Goal: Task Accomplishment & Management: Manage account settings

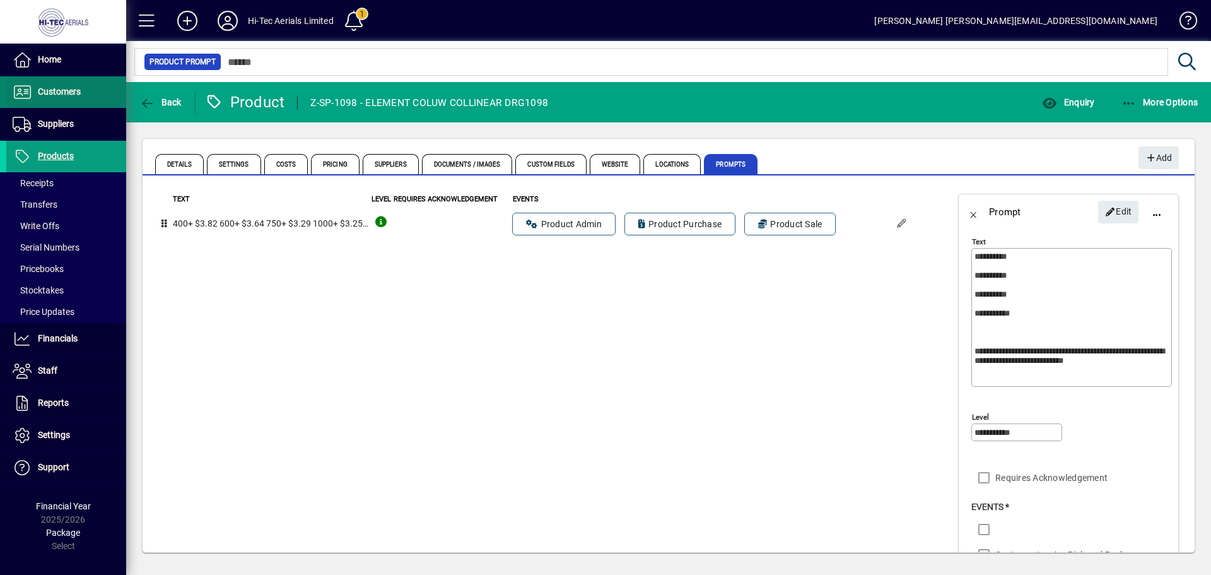
drag, startPoint x: 0, startPoint y: 0, endPoint x: 57, endPoint y: 95, distance: 110.3
click at [57, 95] on span "Customers" at bounding box center [59, 91] width 43 height 10
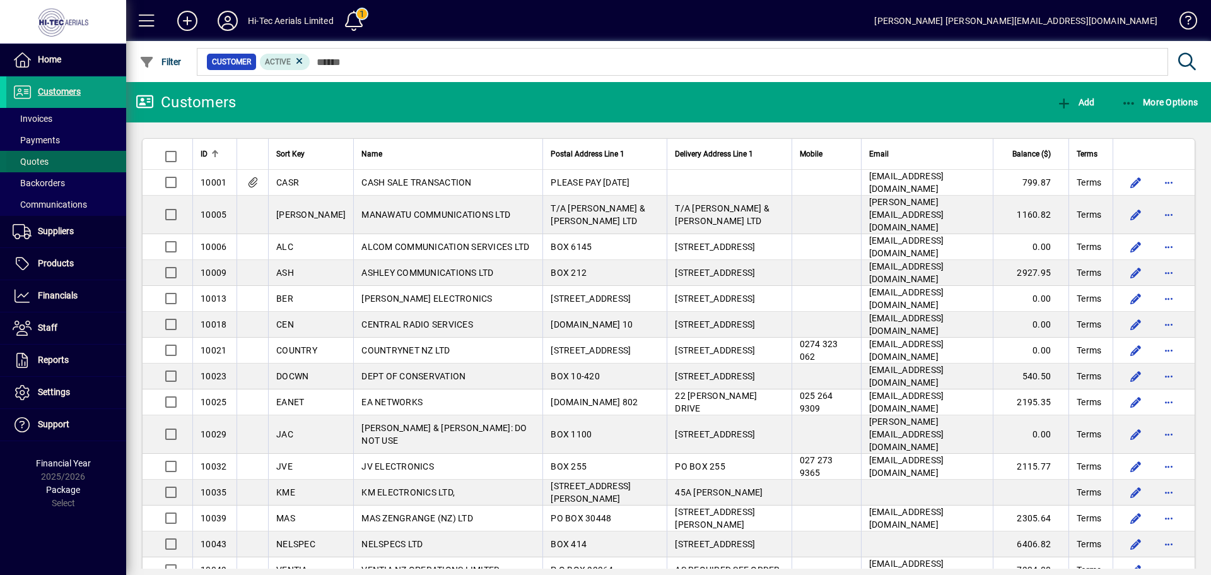
click at [47, 160] on span "Quotes" at bounding box center [31, 161] width 36 height 10
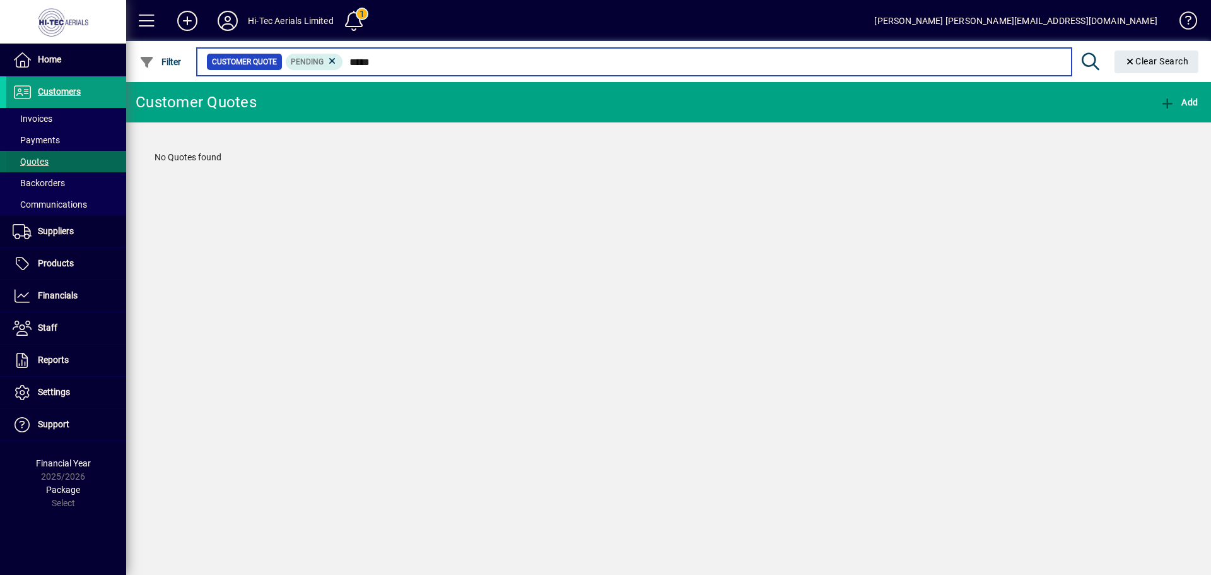
type input "*****"
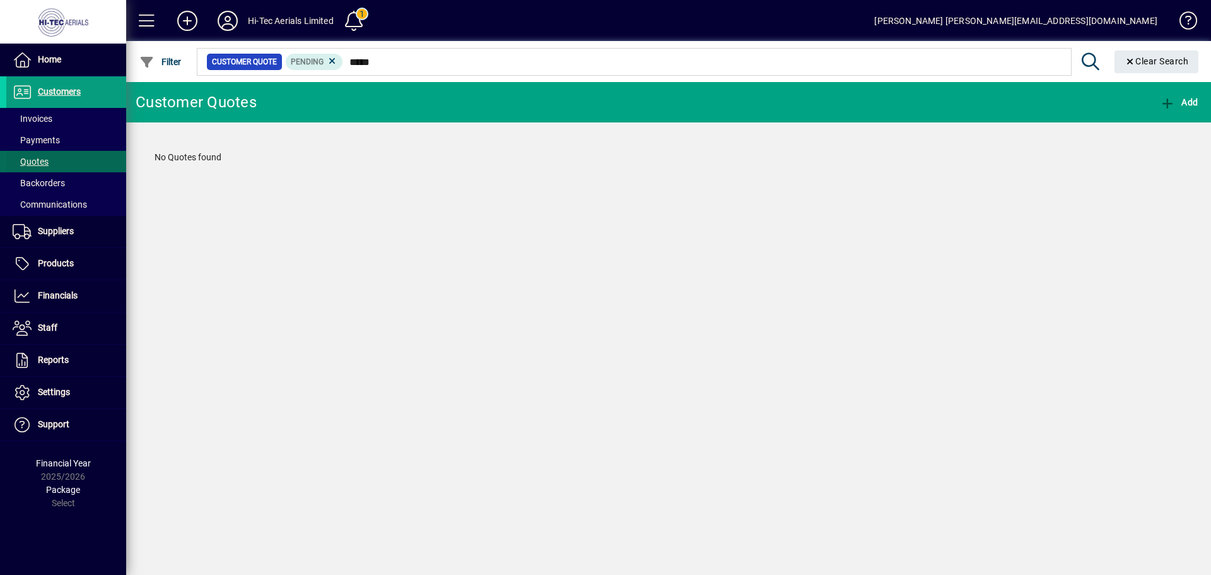
click at [37, 163] on span "Quotes" at bounding box center [31, 161] width 36 height 10
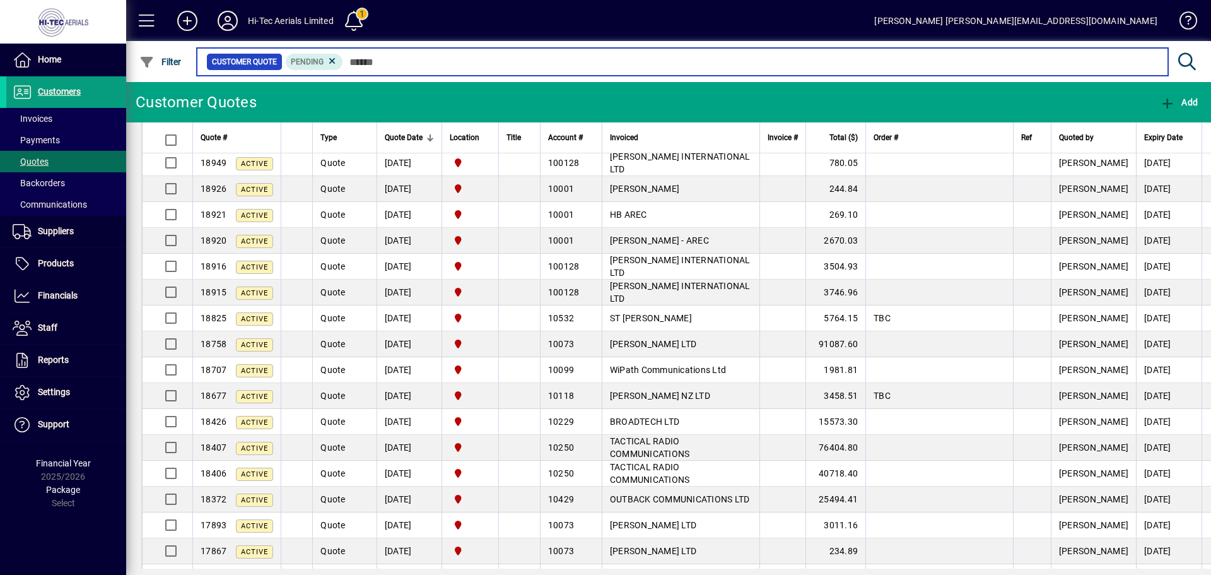
scroll to position [1194, 0]
